Goal: Information Seeking & Learning: Learn about a topic

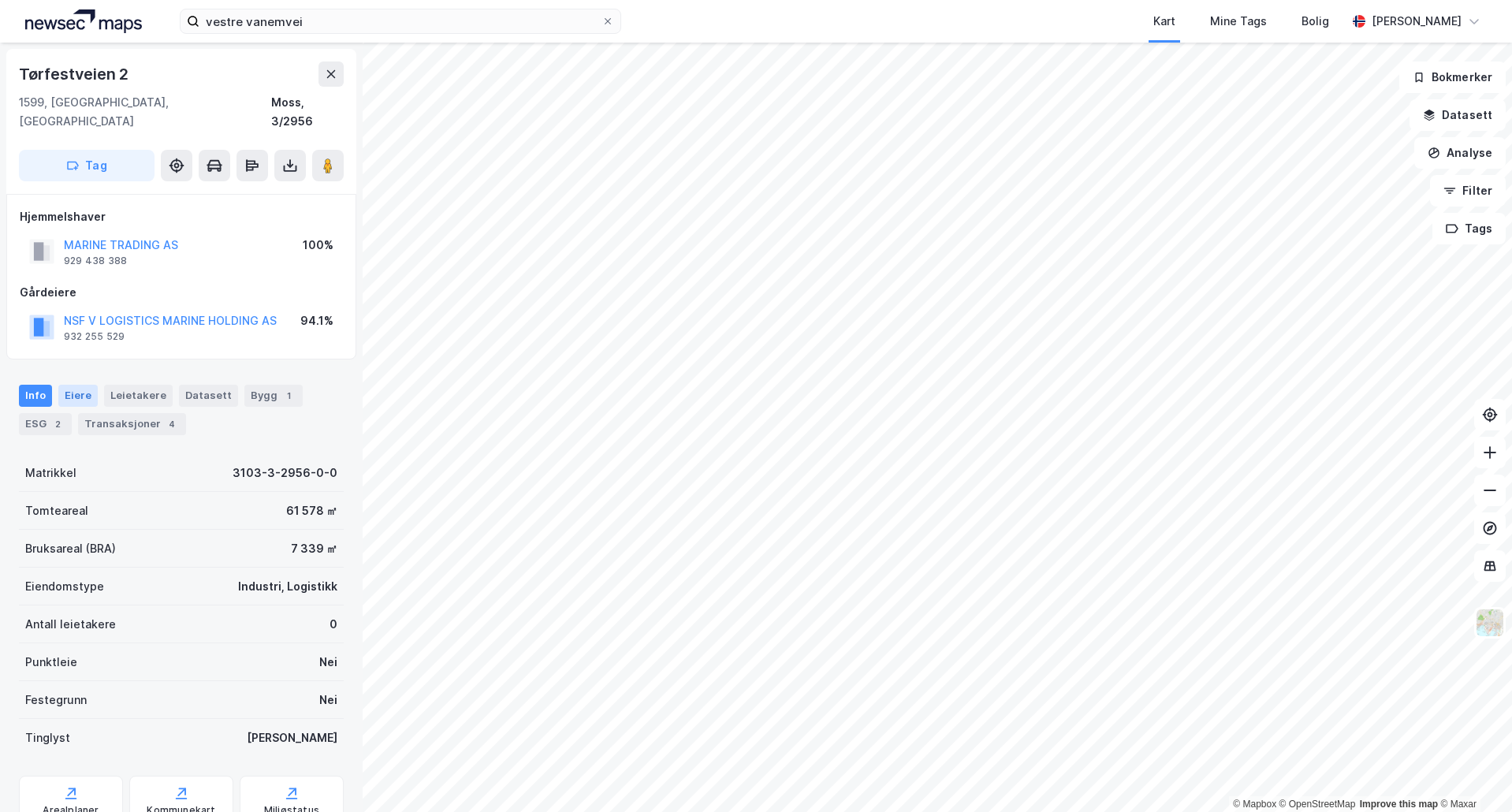
click at [78, 384] on div "Eiere" at bounding box center [77, 395] width 40 height 22
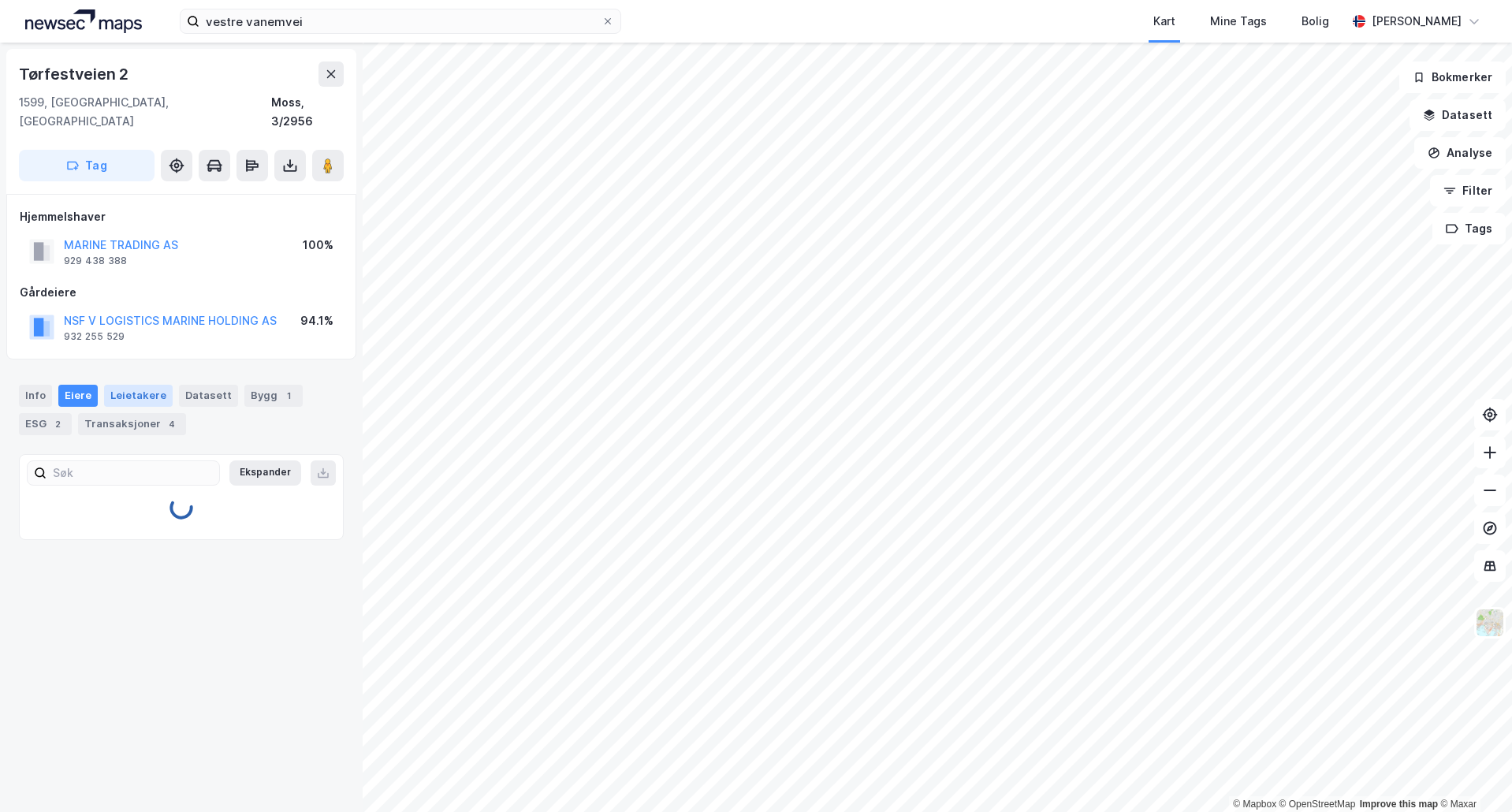
click at [130, 384] on div "Leietakere" at bounding box center [138, 395] width 69 height 22
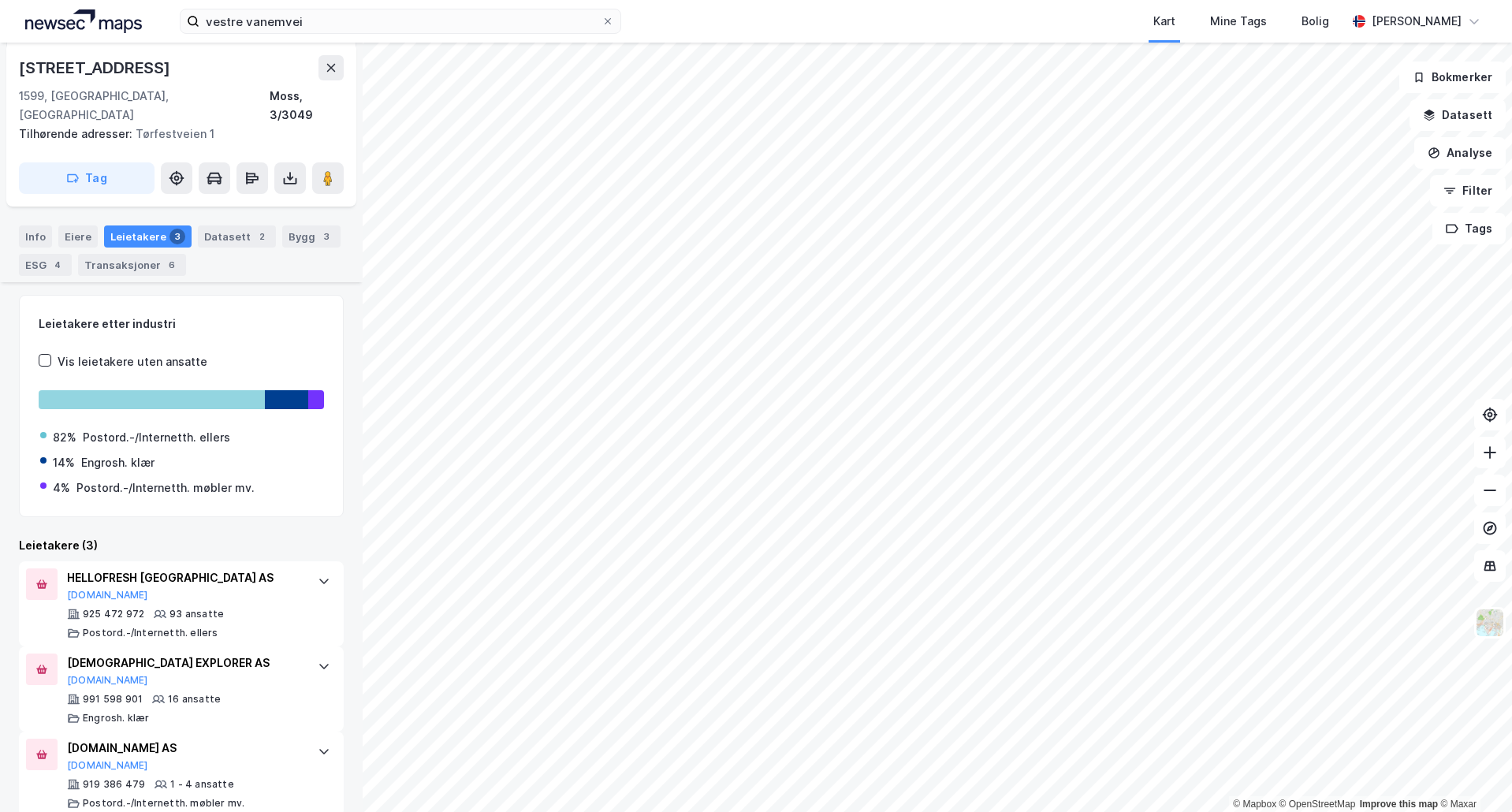
scroll to position [182, 0]
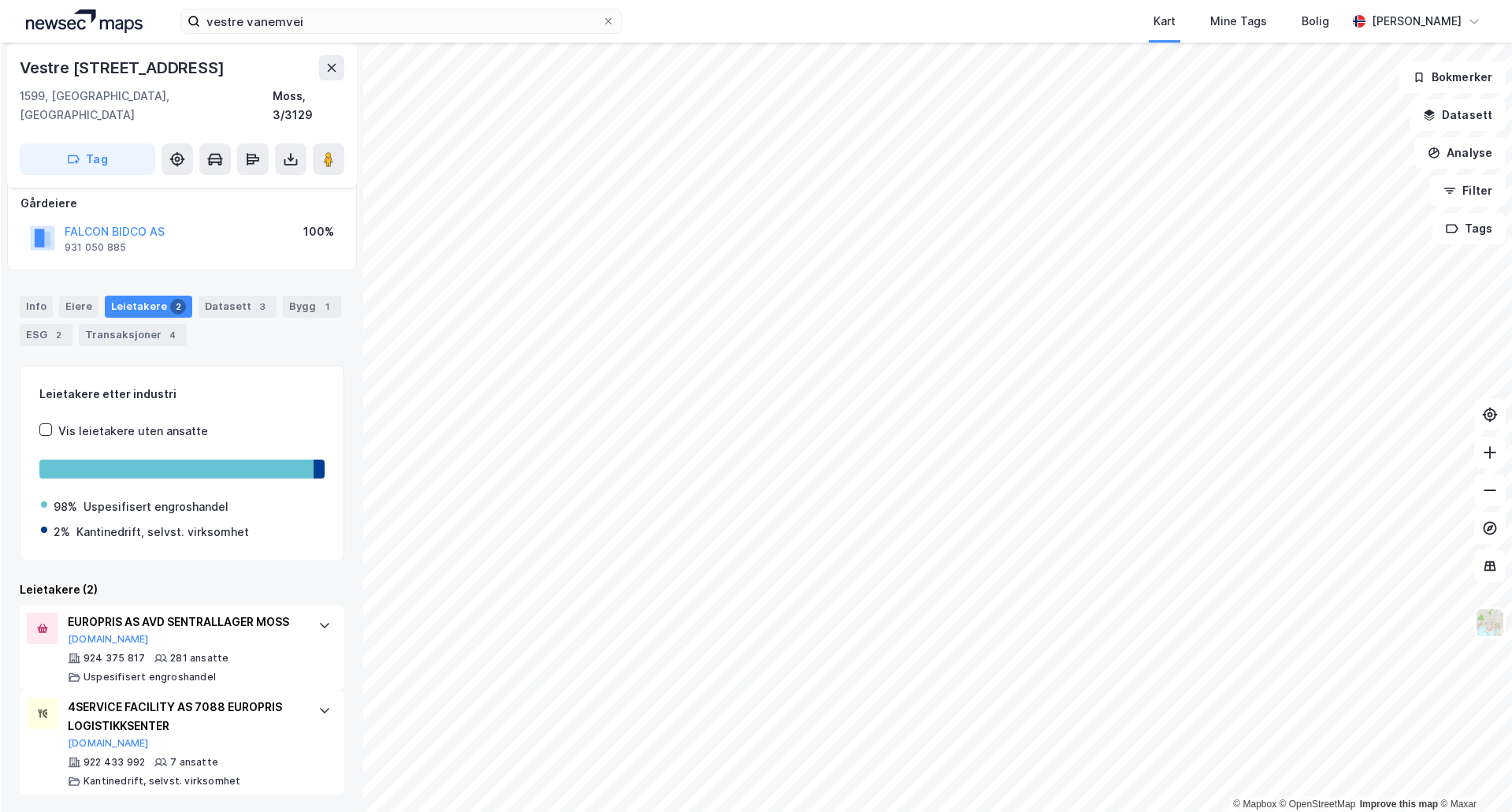
scroll to position [91, 0]
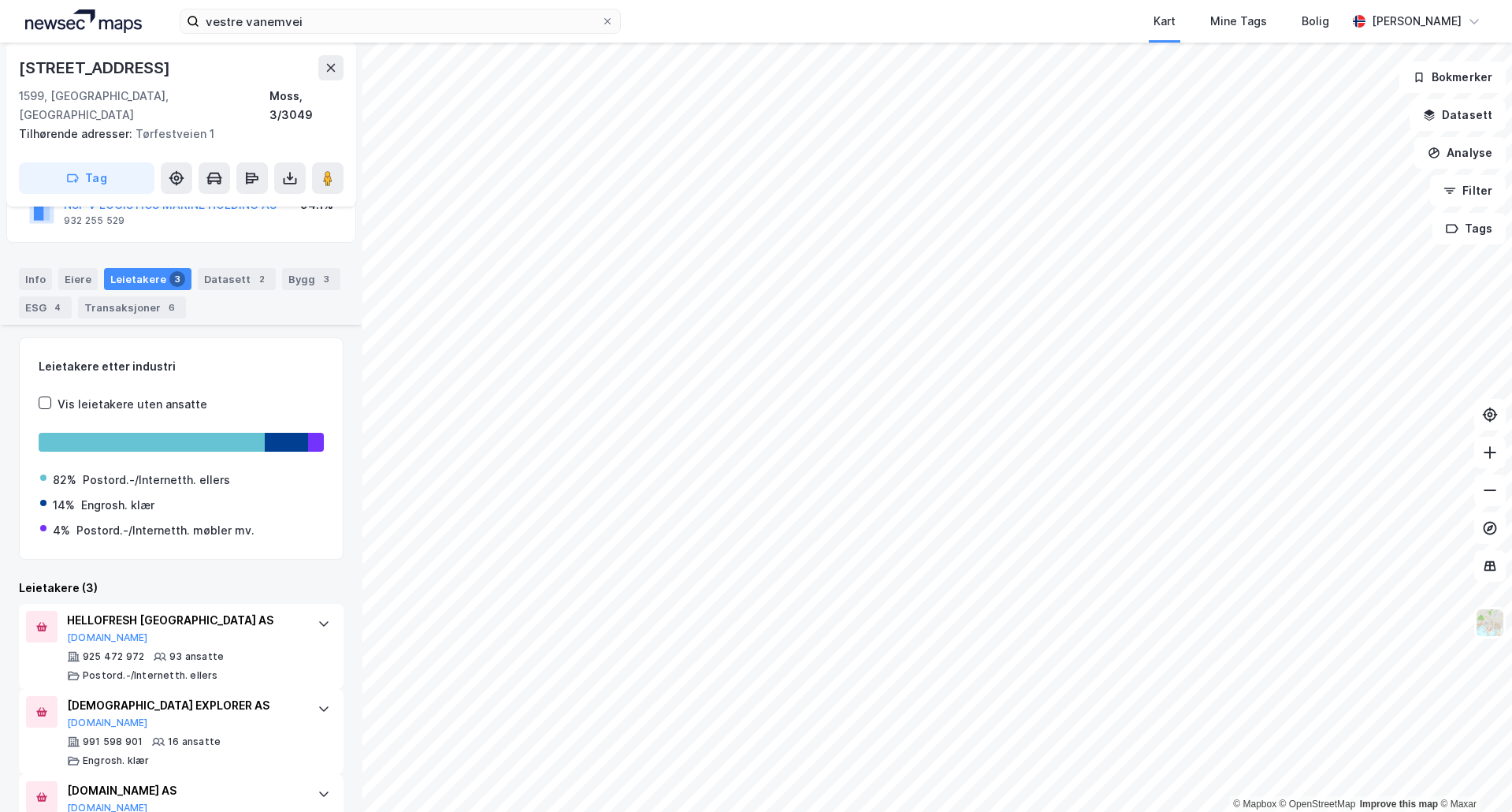
scroll to position [182, 0]
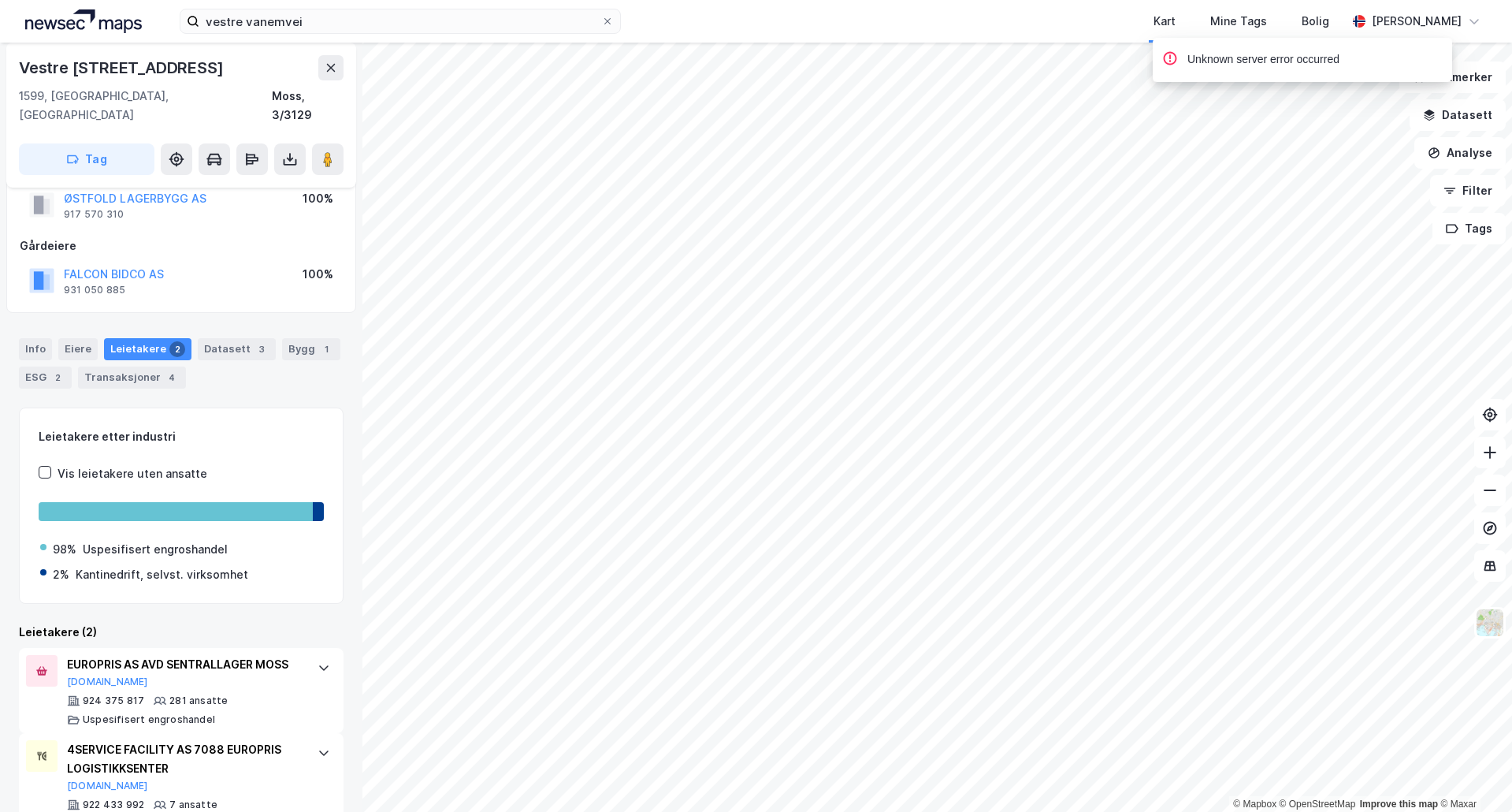
scroll to position [91, 0]
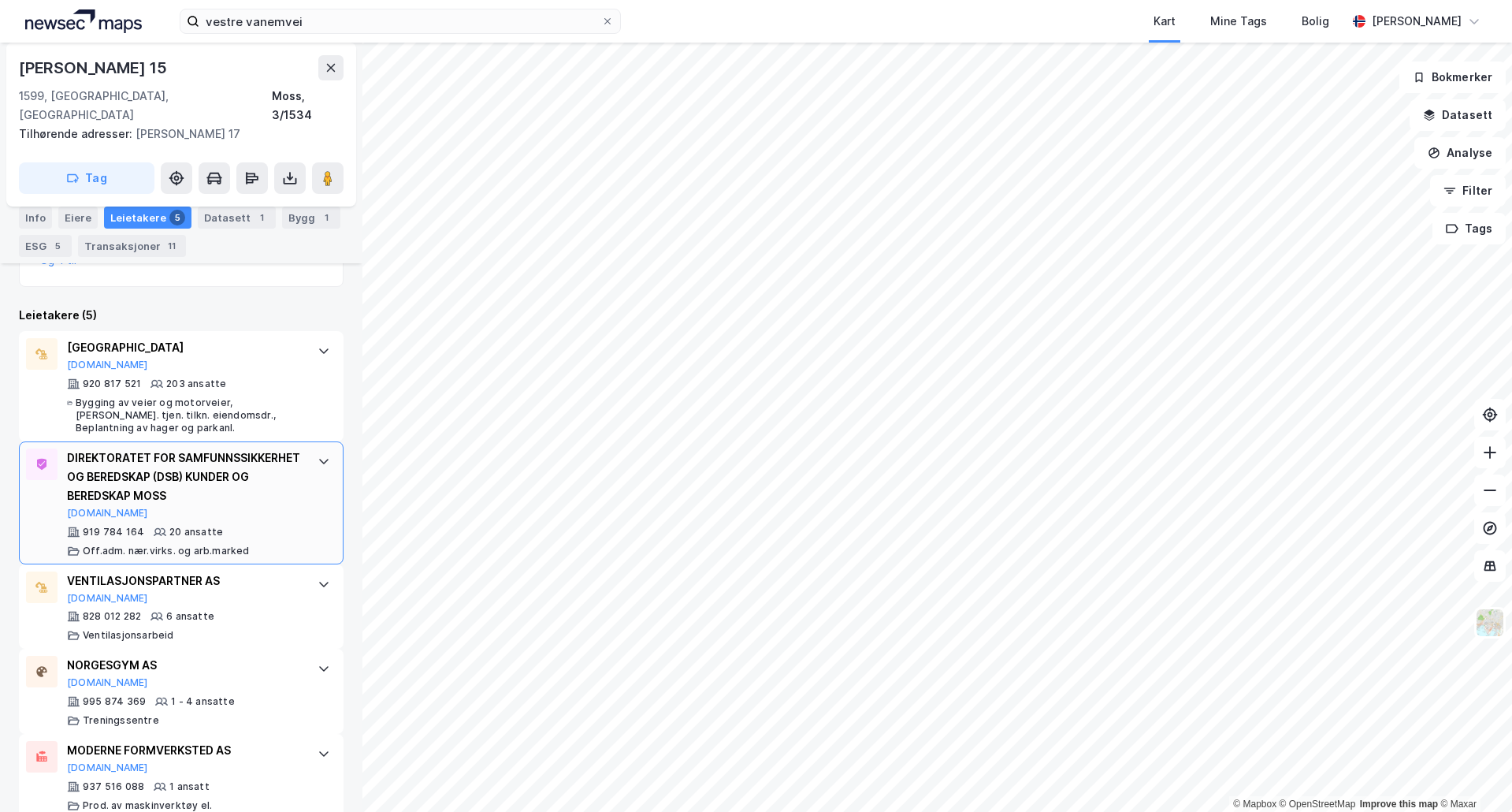
scroll to position [434, 0]
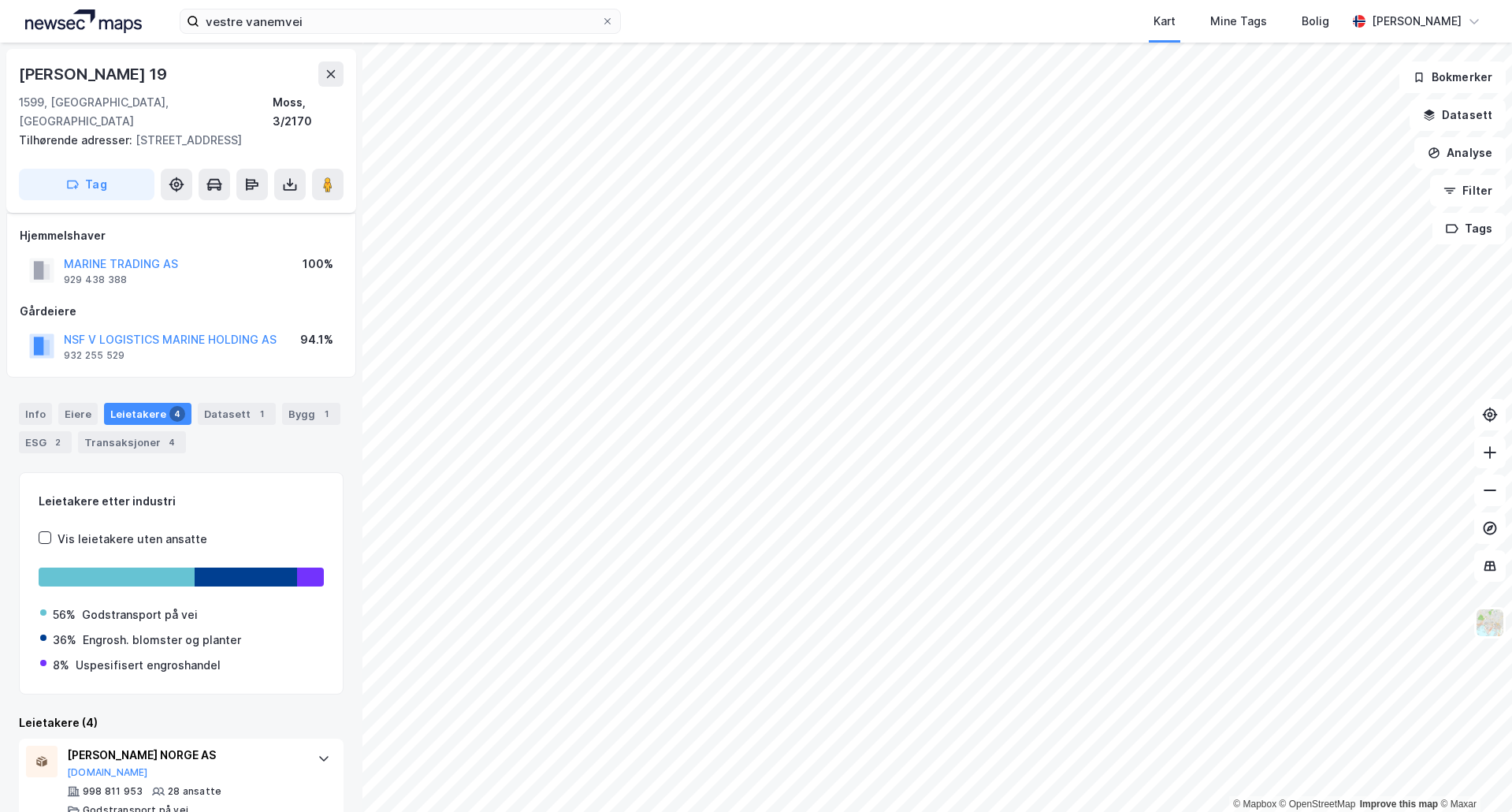
scroll to position [268, 0]
